Goal: Navigation & Orientation: Find specific page/section

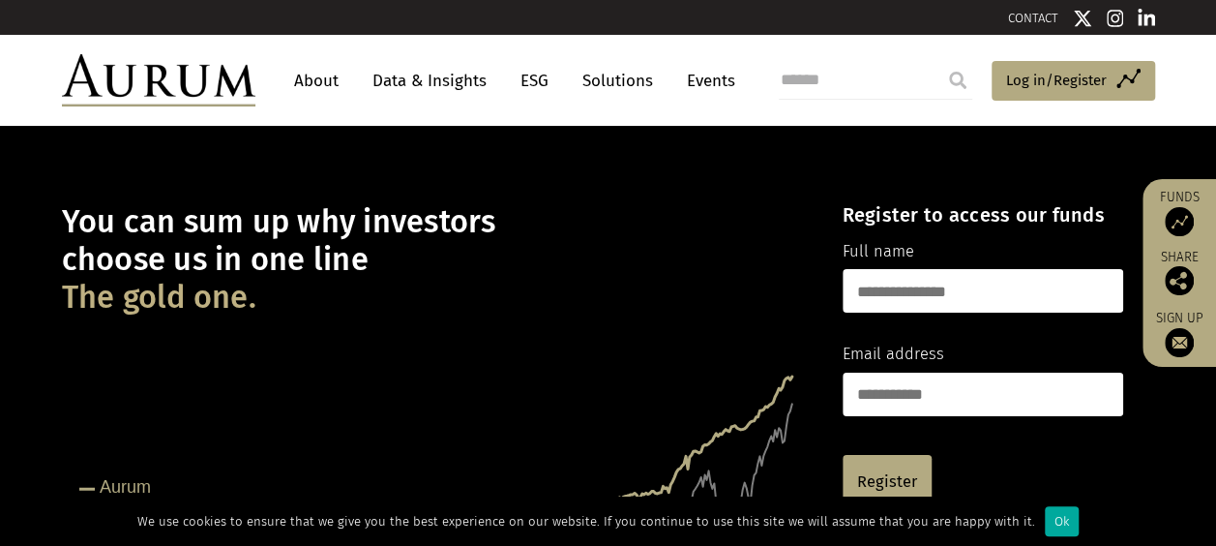
click at [332, 83] on link "About" at bounding box center [316, 81] width 64 height 36
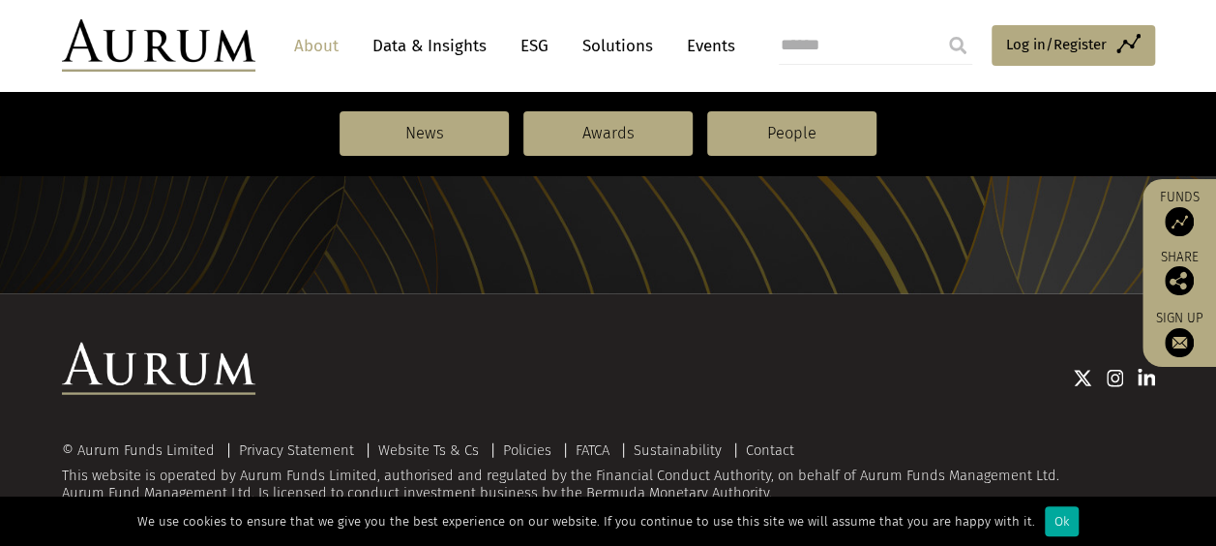
scroll to position [2341, 0]
